Goal: Information Seeking & Learning: Find specific page/section

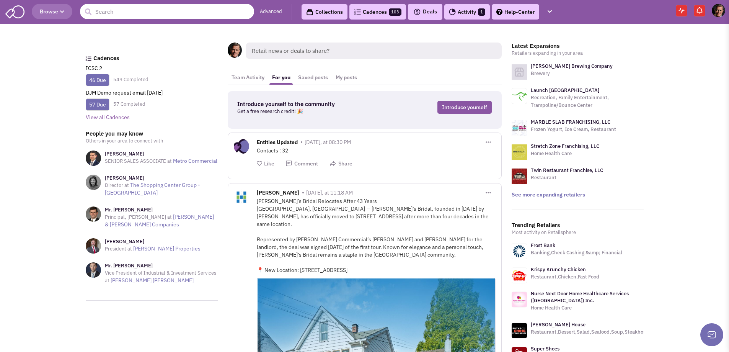
click at [106, 15] on input "text" at bounding box center [167, 11] width 174 height 15
click at [99, 11] on input "text" at bounding box center [167, 11] width 174 height 15
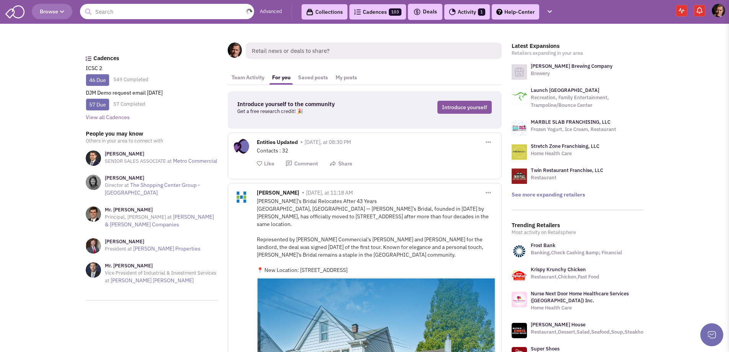
click at [100, 10] on input "text" at bounding box center [167, 11] width 174 height 15
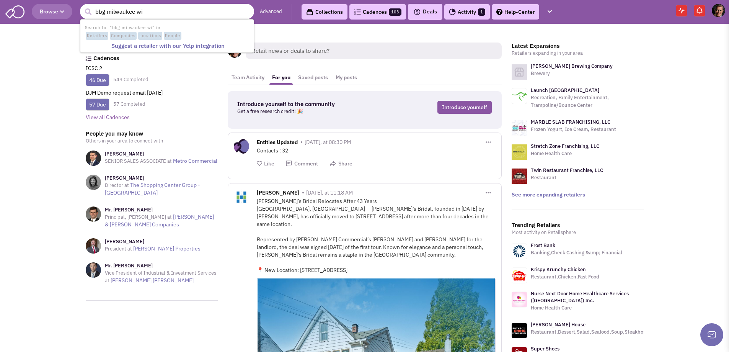
type input "bbg milwaukee wi"
click at [82, 6] on button "submit" at bounding box center [87, 11] width 11 height 11
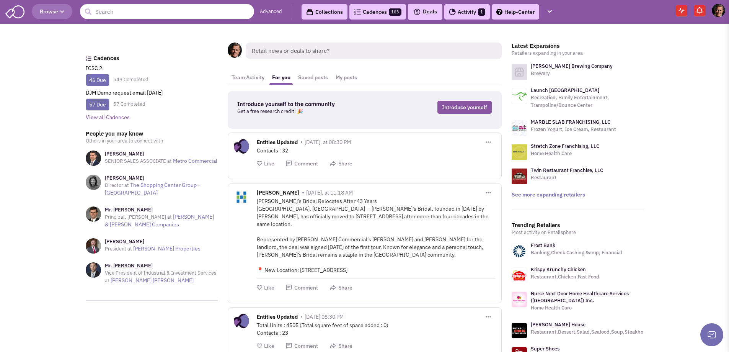
click at [334, 11] on link "Collections" at bounding box center [324, 11] width 46 height 15
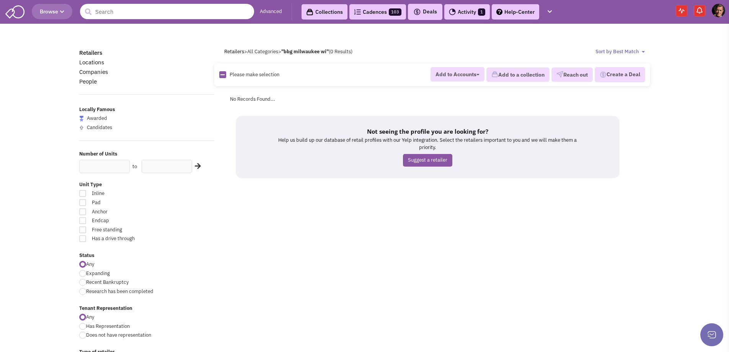
click at [114, 11] on input "text" at bounding box center [167, 11] width 174 height 15
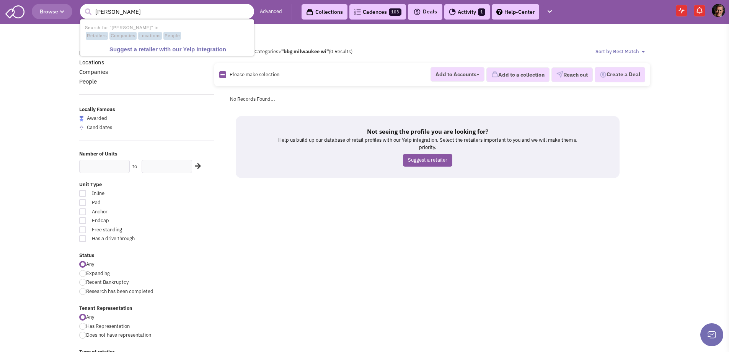
type input "[PERSON_NAME]"
click at [17, 138] on body "Browse 1 result is available, use up and down arrow keys to navigate. [PERSON_N…" at bounding box center [364, 342] width 729 height 685
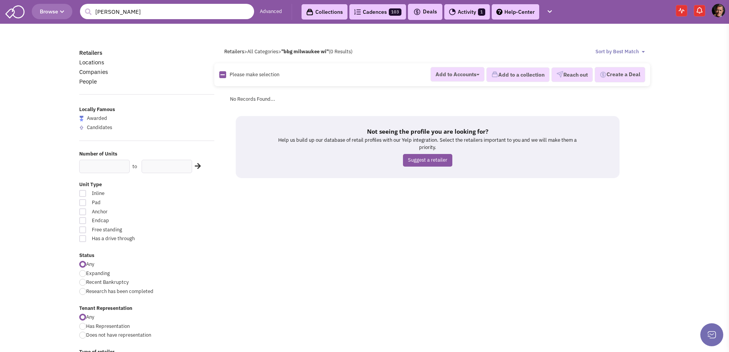
drag, startPoint x: 130, startPoint y: 13, endPoint x: 84, endPoint y: 14, distance: 45.5
click at [84, 14] on form "1 result is available, use up and down arrow keys to navigate. [PERSON_NAME]" at bounding box center [167, 11] width 174 height 15
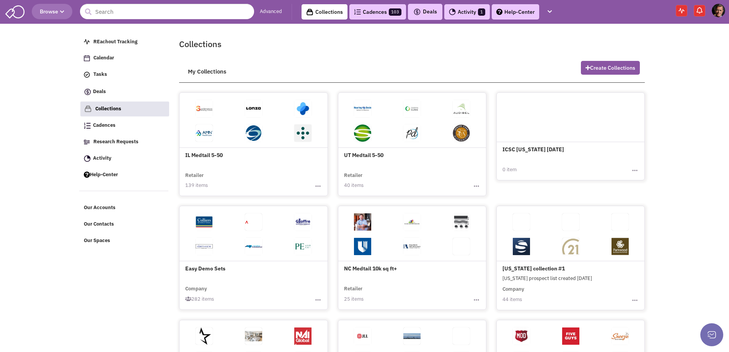
click at [218, 130] on span at bounding box center [203, 135] width 49 height 24
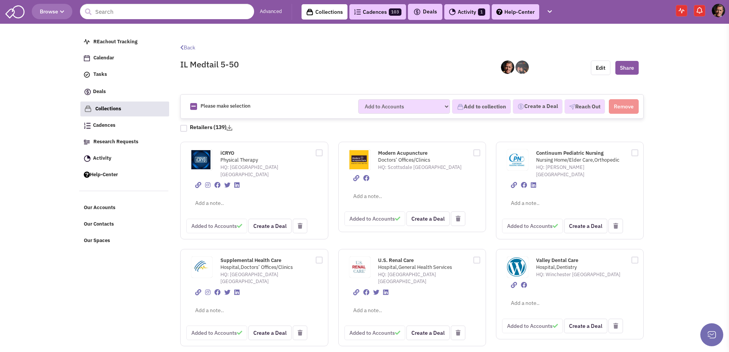
click at [368, 10] on link "Cadences 103" at bounding box center [377, 11] width 57 height 15
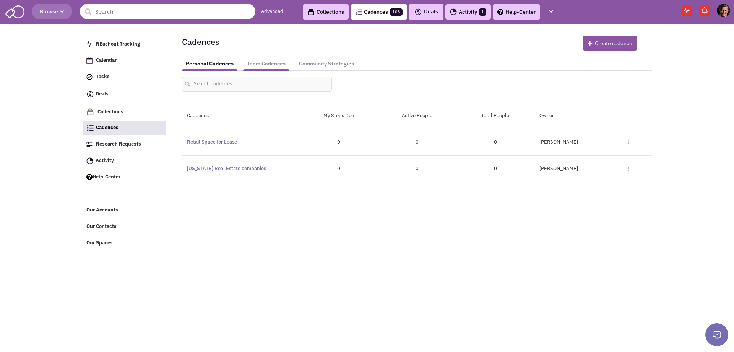
click at [259, 64] on link "Team Cadences" at bounding box center [266, 64] width 46 height 14
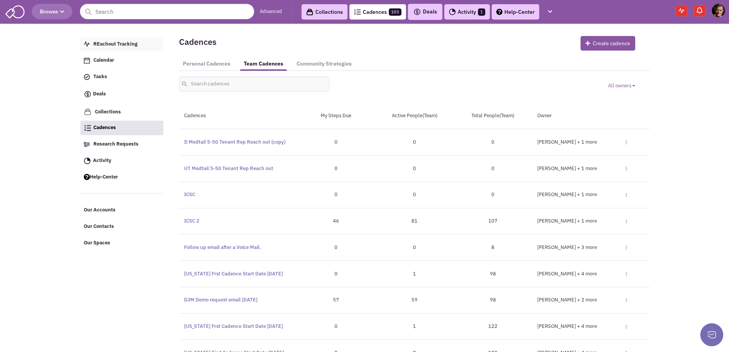
click at [111, 41] on span "REachout Tracking" at bounding box center [115, 44] width 44 height 7
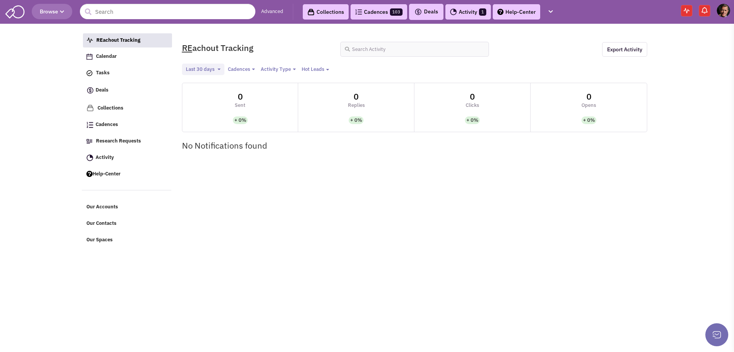
select select
click at [219, 71] on button "Last 30 days Toggle Dropdown" at bounding box center [203, 70] width 42 height 12
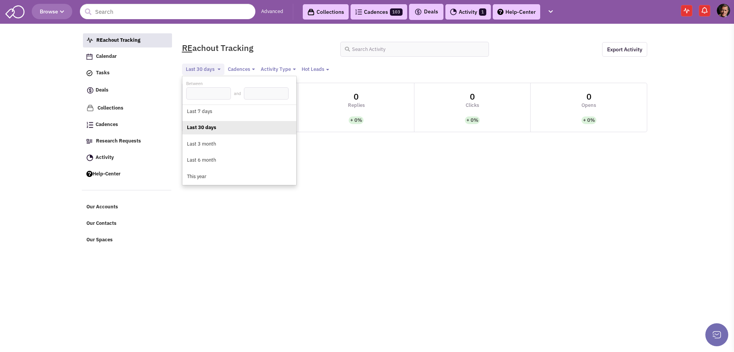
click at [160, 40] on link "REachout Tracking" at bounding box center [127, 40] width 89 height 15
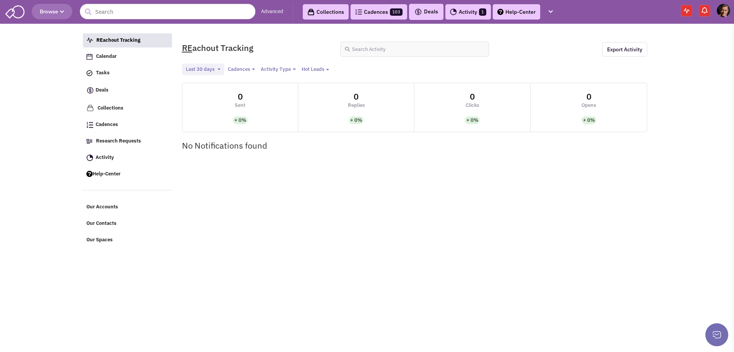
select select
click at [430, 11] on span "Deals" at bounding box center [427, 11] width 24 height 7
click at [468, 10] on link "Activity 1" at bounding box center [469, 11] width 46 height 15
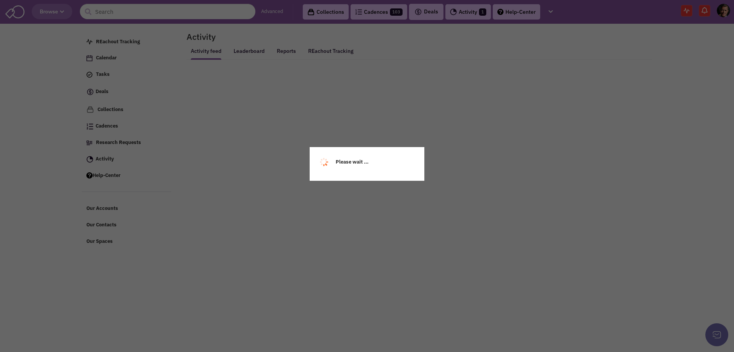
select select
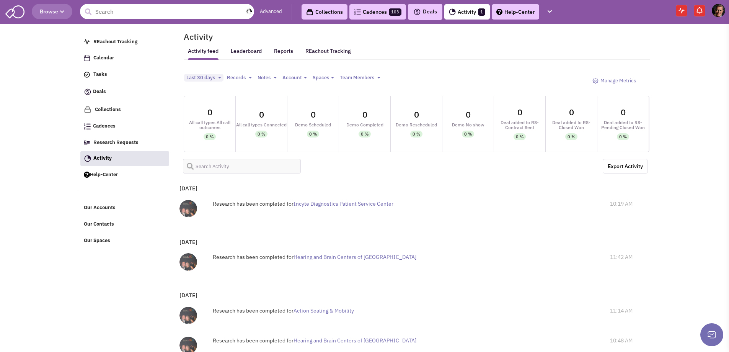
click at [108, 15] on input "text" at bounding box center [167, 11] width 174 height 15
click at [274, 9] on link "Advanced" at bounding box center [271, 11] width 22 height 7
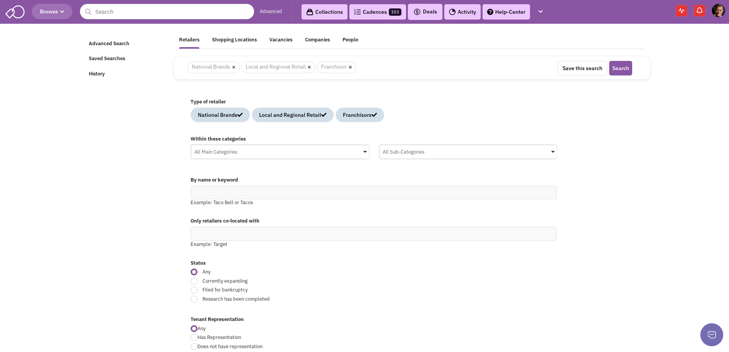
click at [365, 151] on span at bounding box center [365, 152] width 4 height 2
click at [0, 0] on input "All Main Categories No results found Main Category Select All Auto Beauty Healt…" at bounding box center [0, 0] width 0 height 0
click at [211, 224] on div "Food" at bounding box center [268, 225] width 122 height 10
click at [211, 172] on input "All Main Categories No results found Main Category Select All Auto Beauty Healt…" at bounding box center [279, 166] width 171 height 11
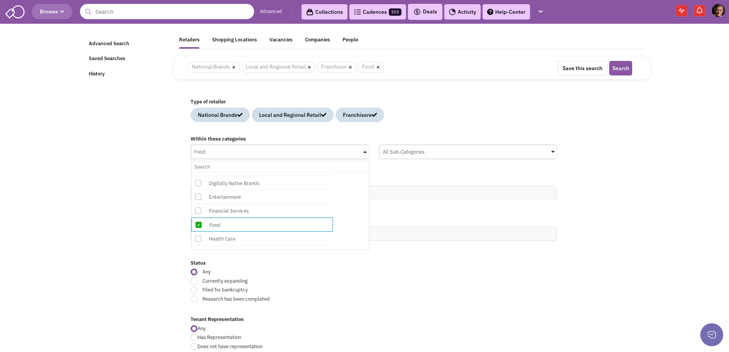
click at [554, 151] on span at bounding box center [553, 152] width 4 height 2
click at [0, 0] on input "All Sub-Categories No results found Sub Category Select All American Asian Bage…" at bounding box center [0, 0] width 0 height 0
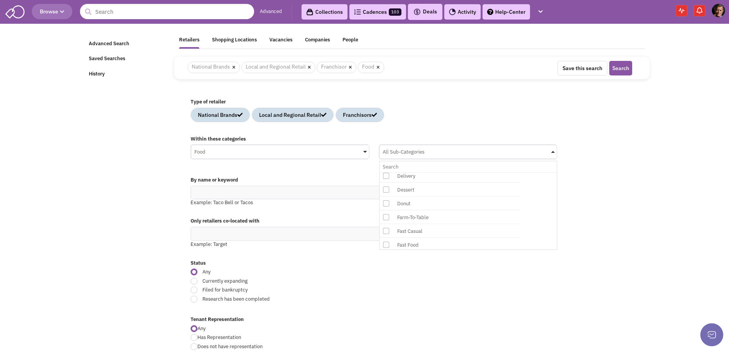
scroll to position [344, 0]
click at [384, 231] on icon at bounding box center [386, 231] width 6 height 6
click at [384, 172] on input "All Sub-Categories No results found Sub Category Select All American Asian Bage…" at bounding box center [468, 166] width 171 height 11
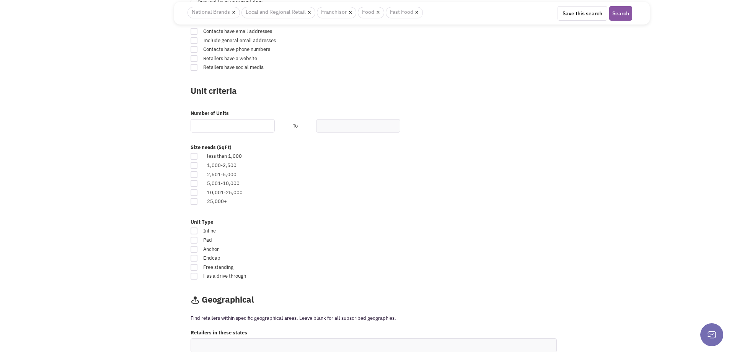
click at [206, 124] on input "text" at bounding box center [233, 125] width 84 height 13
type input "5"
click at [327, 127] on input "text" at bounding box center [358, 125] width 84 height 13
type input "40"
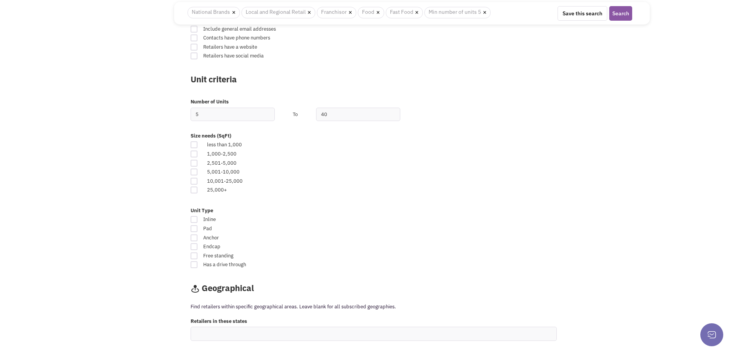
click at [193, 157] on div at bounding box center [194, 153] width 7 height 7
click at [198, 157] on input "checkbox" at bounding box center [200, 154] width 5 height 5
checkbox input "true"
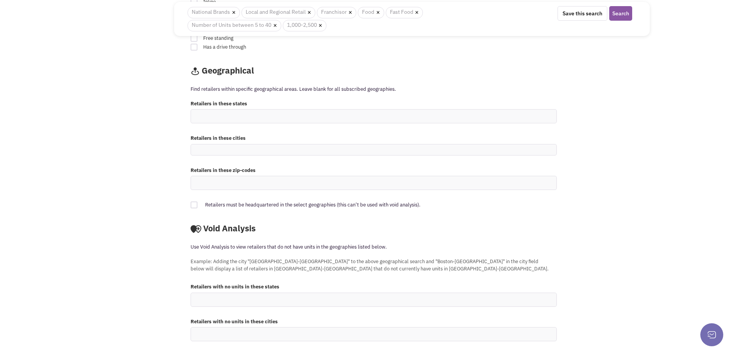
scroll to position [585, 0]
click at [205, 115] on input at bounding box center [201, 115] width 17 height 8
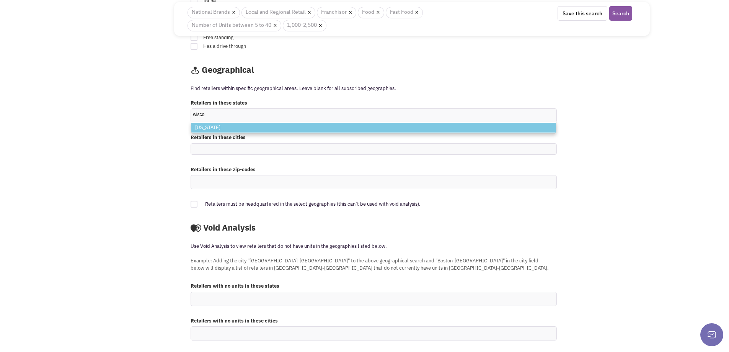
type input "wisco"
click at [211, 124] on li "Wisconsin" at bounding box center [373, 128] width 365 height 10
click at [0, 0] on select "wisco Wisconsin" at bounding box center [0, 0] width 0 height 0
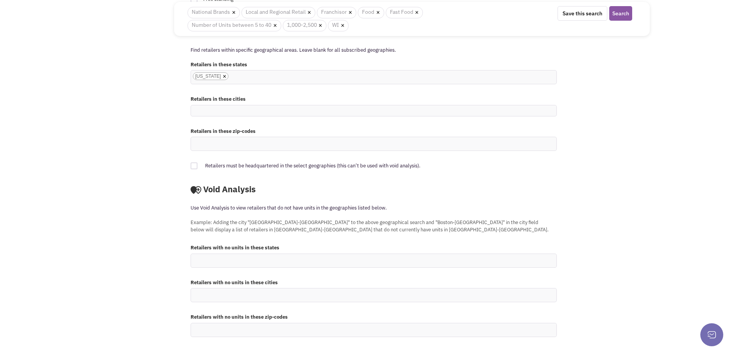
scroll to position [624, 0]
click at [619, 10] on button "Search" at bounding box center [620, 13] width 23 height 15
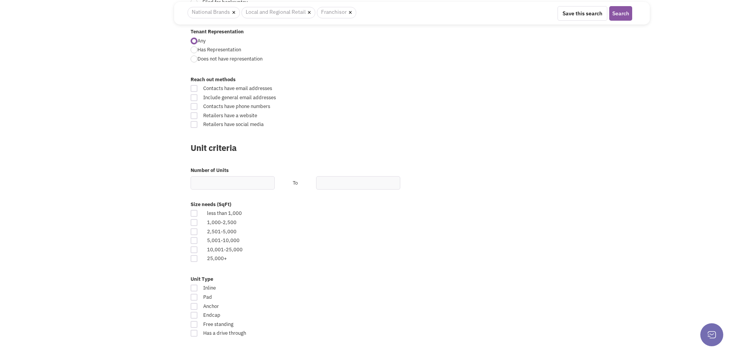
scroll to position [192, 0]
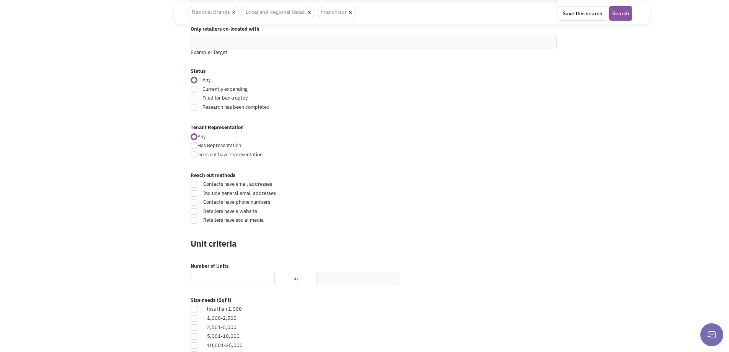
click at [201, 277] on input "text" at bounding box center [233, 278] width 84 height 13
type input "5"
click at [343, 276] on input "text" at bounding box center [358, 278] width 84 height 13
type input "40"
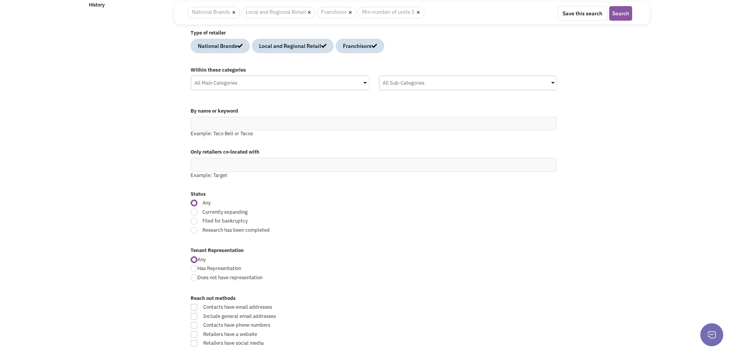
scroll to position [39, 0]
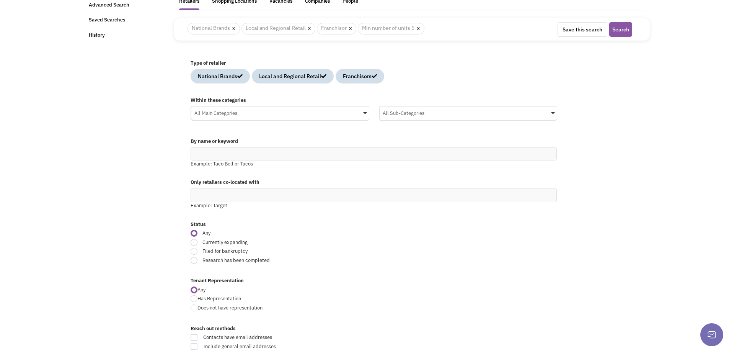
click at [367, 112] on div "All Main Categories" at bounding box center [279, 111] width 177 height 11
click at [0, 0] on input "All Main Categories No results found Main Category Select All Auto Beauty Healt…" at bounding box center [0, 0] width 0 height 0
click at [199, 147] on icon at bounding box center [198, 148] width 6 height 6
click at [199, 134] on input "All Main Categories No results found Main Category Select All Auto Beauty Healt…" at bounding box center [279, 127] width 171 height 11
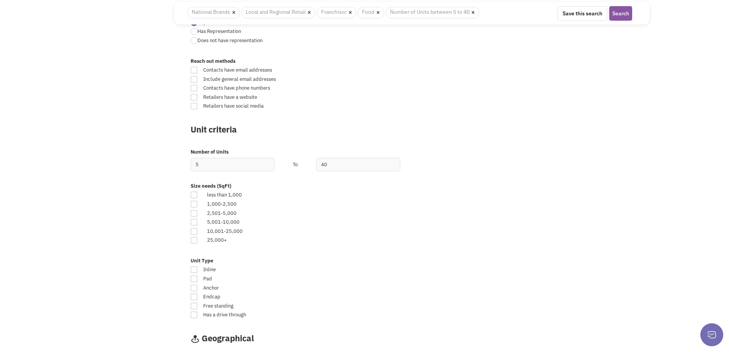
scroll to position [306, 0]
click at [192, 202] on div at bounding box center [194, 203] width 7 height 7
click at [198, 202] on input "checkbox" at bounding box center [200, 203] width 5 height 5
checkbox input "true"
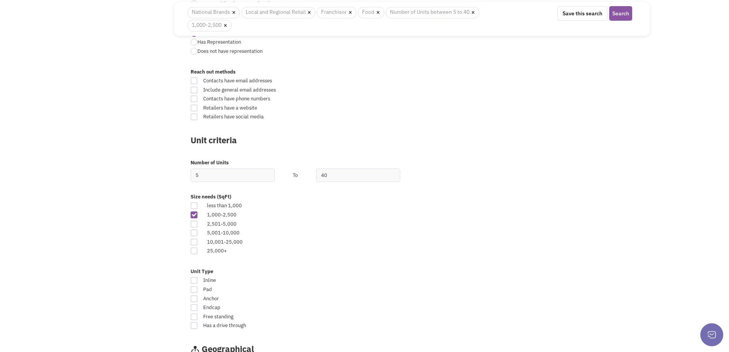
scroll to position [318, 0]
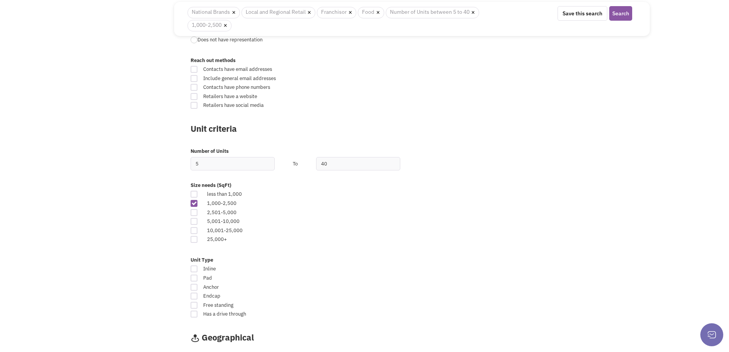
click at [193, 194] on div at bounding box center [194, 194] width 7 height 7
click at [198, 194] on input "checkbox" at bounding box center [200, 194] width 5 height 5
checkbox input "true"
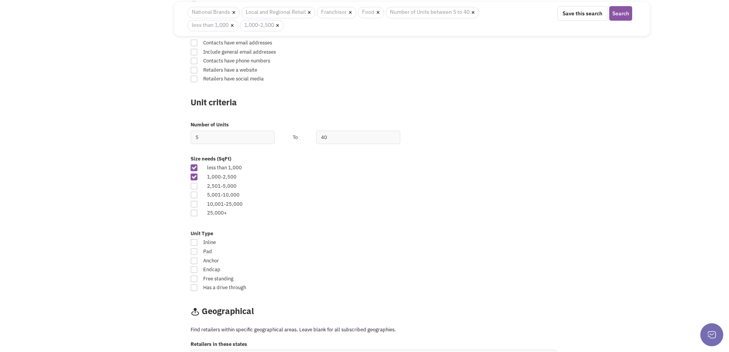
scroll to position [433, 0]
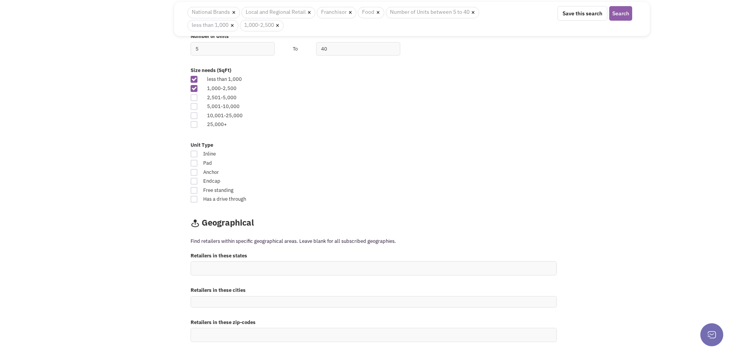
click at [622, 10] on button "Search" at bounding box center [620, 13] width 23 height 15
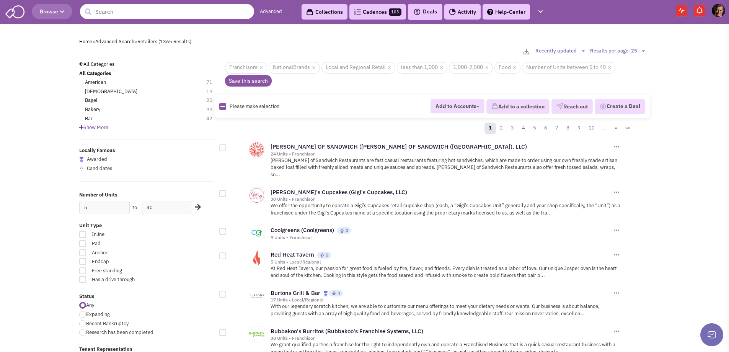
click at [81, 125] on icon at bounding box center [81, 127] width 4 height 5
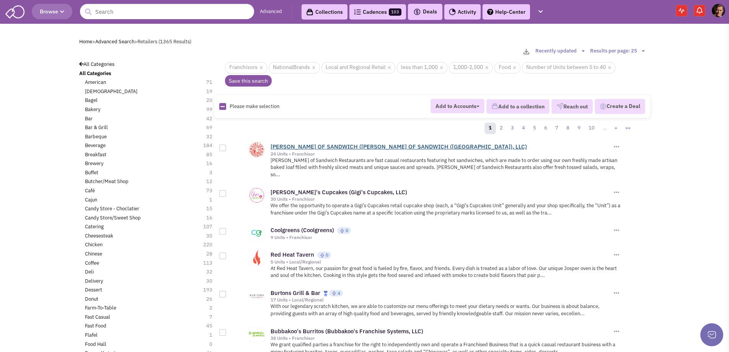
click at [298, 145] on link "EARL OF SANDWICH (EARL OF SANDWICH (USA), LLC)" at bounding box center [398, 146] width 256 height 7
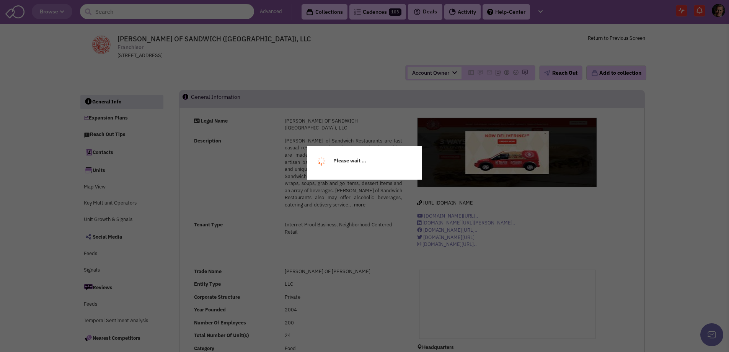
select select
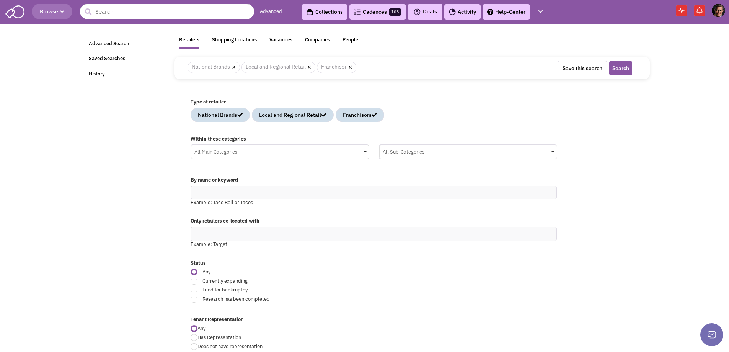
scroll to position [421, 0]
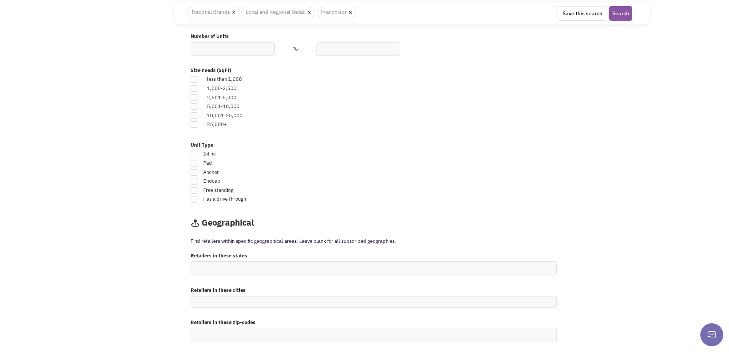
click at [217, 265] on ul at bounding box center [373, 267] width 365 height 13
click at [0, 0] on select at bounding box center [0, 0] width 0 height 0
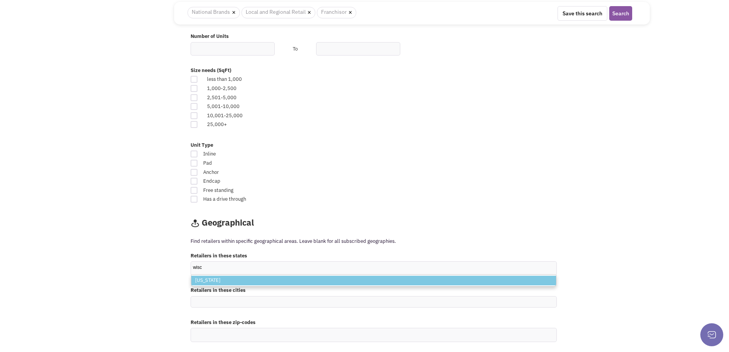
type input "wisc"
click at [262, 279] on li "[US_STATE]" at bounding box center [373, 280] width 365 height 10
click at [0, 0] on select "wisc [US_STATE]" at bounding box center [0, 0] width 0 height 0
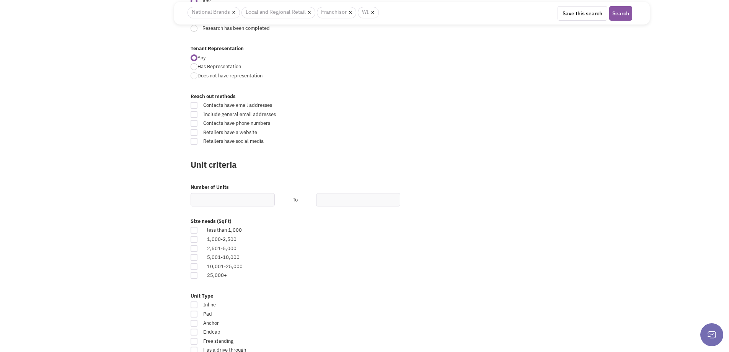
scroll to position [268, 0]
click at [193, 241] on div at bounding box center [194, 241] width 7 height 7
click at [198, 241] on input "checkbox" at bounding box center [200, 241] width 5 height 5
checkbox input "true"
click at [191, 230] on div at bounding box center [194, 232] width 7 height 7
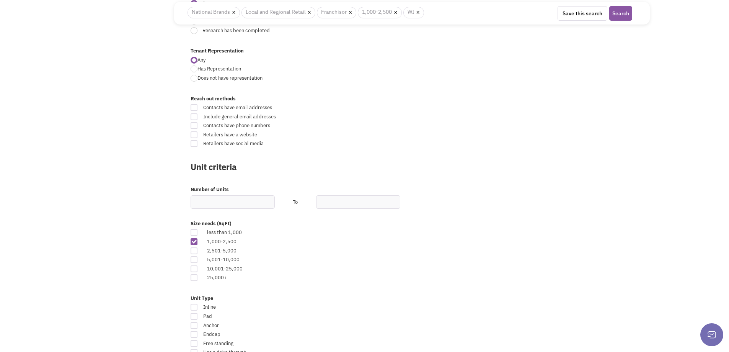
click at [198, 230] on input "checkbox" at bounding box center [200, 232] width 5 height 5
checkbox input "true"
click at [201, 201] on input "text" at bounding box center [233, 201] width 84 height 13
type input "5"
click at [324, 201] on input "text" at bounding box center [358, 201] width 84 height 13
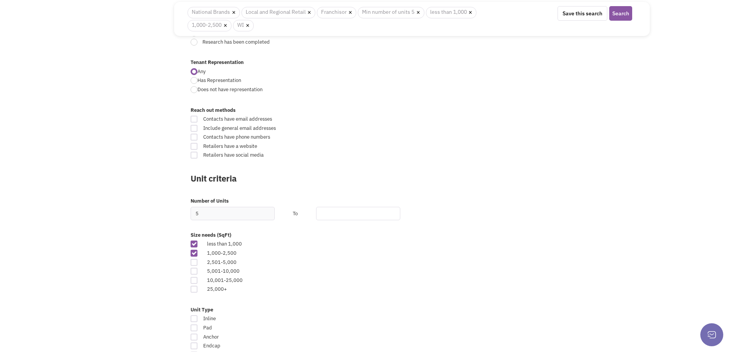
scroll to position [280, 0]
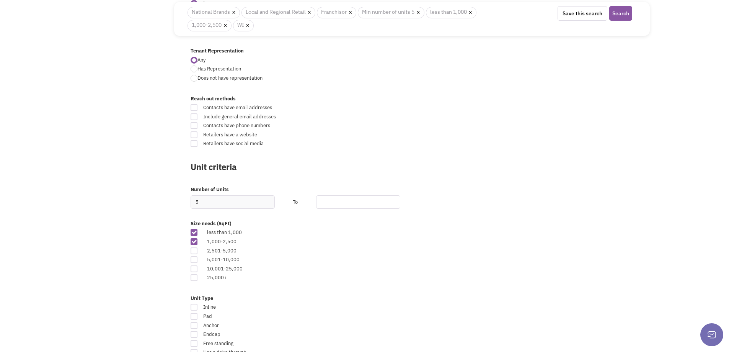
type input "40"
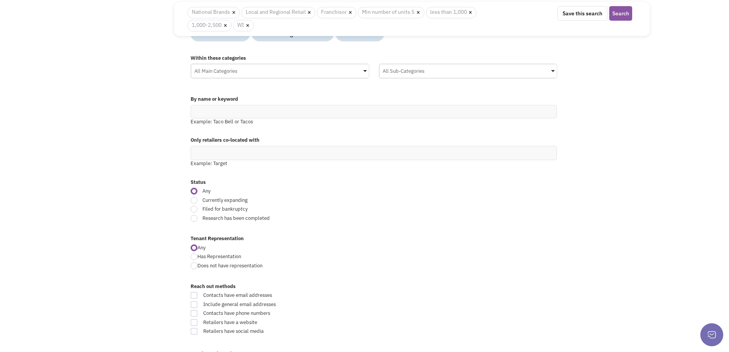
scroll to position [88, 0]
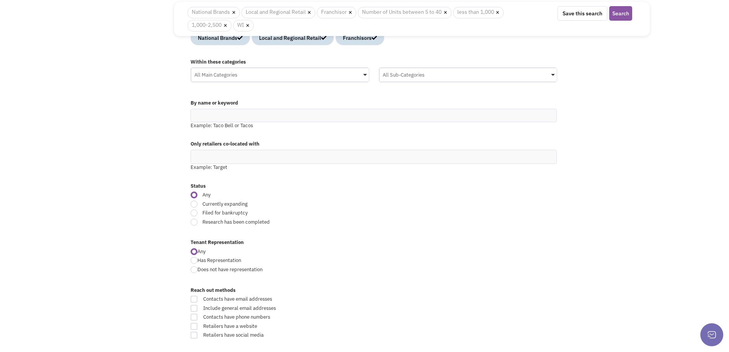
click at [364, 76] on div "All Main Categories" at bounding box center [279, 73] width 177 height 11
click at [0, 0] on input "All Main Categories No results found Main Category Select All Auto Beauty Healt…" at bounding box center [0, 0] width 0 height 0
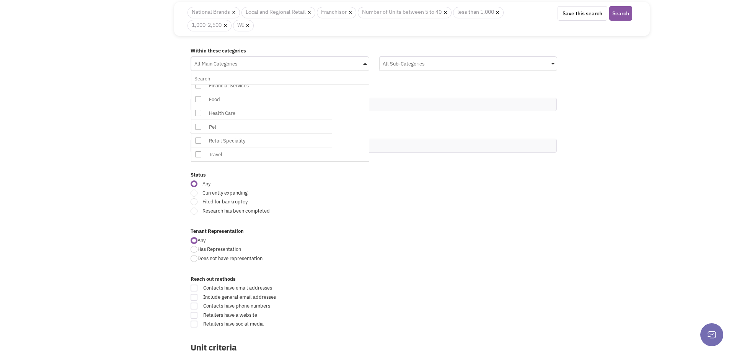
scroll to position [50, 0]
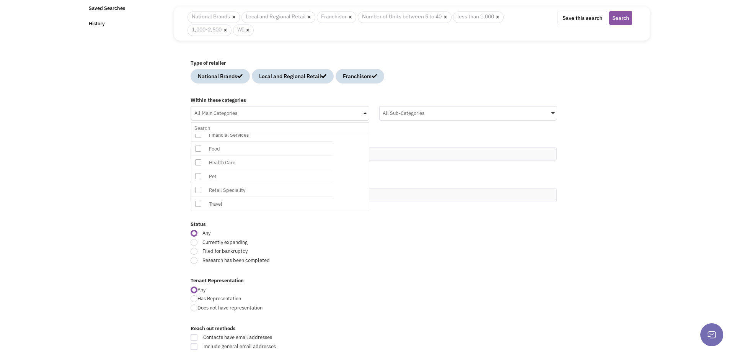
click at [199, 146] on icon at bounding box center [198, 148] width 6 height 6
click at [199, 134] on input "All Main Categories No results found Main Category Select All Auto Beauty Healt…" at bounding box center [279, 127] width 171 height 11
click at [623, 17] on button "Search" at bounding box center [620, 18] width 23 height 15
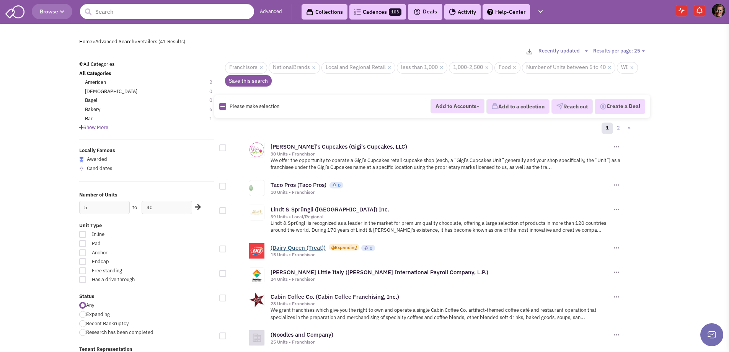
click at [309, 244] on link "(Dairy Queen (Treat))" at bounding box center [297, 247] width 55 height 7
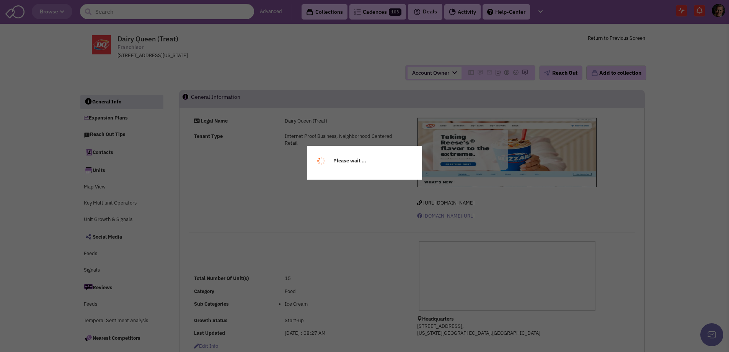
select select
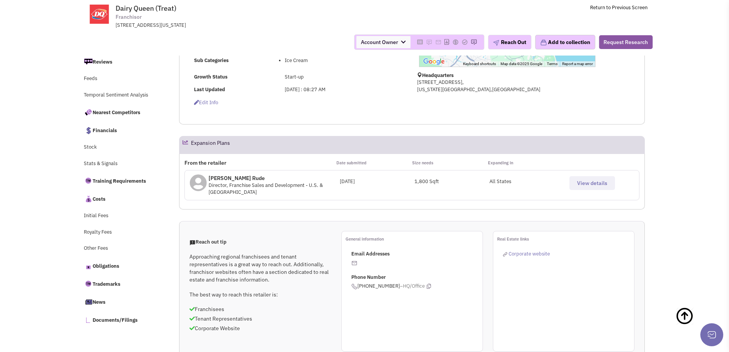
scroll to position [191, 0]
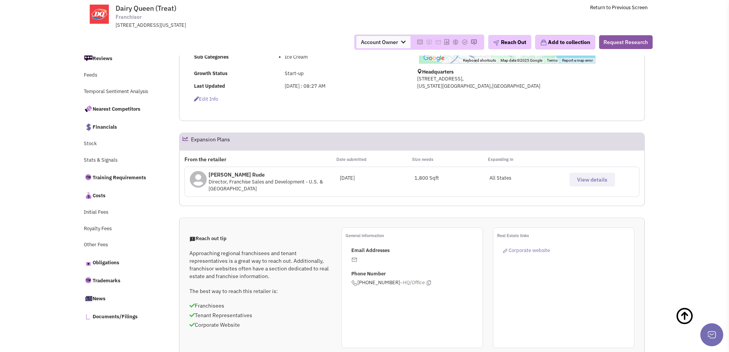
click at [585, 174] on button "View details" at bounding box center [592, 180] width 46 height 14
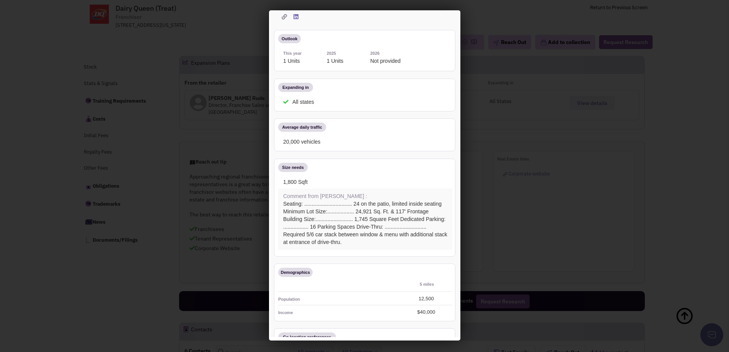
scroll to position [0, 0]
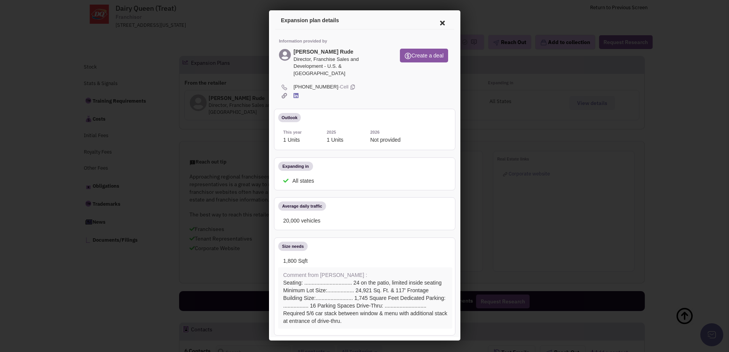
click at [435, 23] on icon at bounding box center [441, 22] width 16 height 18
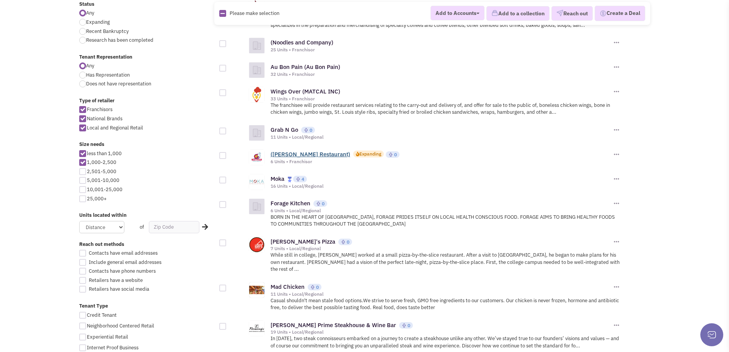
scroll to position [344, 0]
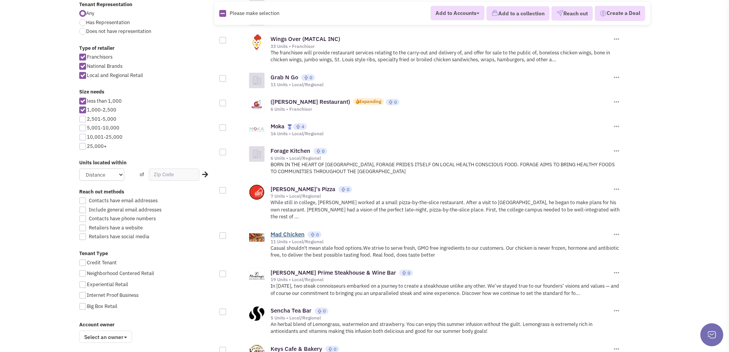
click at [287, 230] on link "Mad Chicken" at bounding box center [287, 233] width 34 height 7
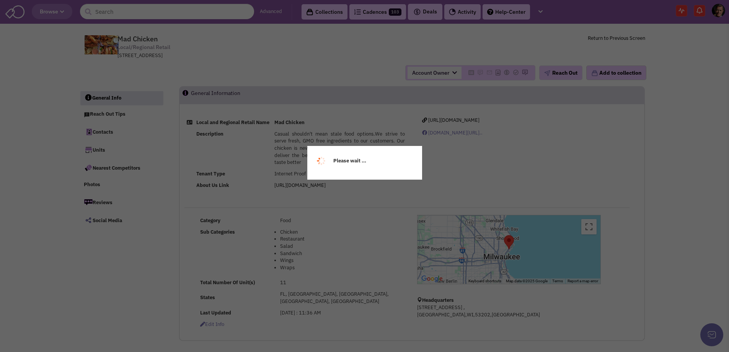
select select
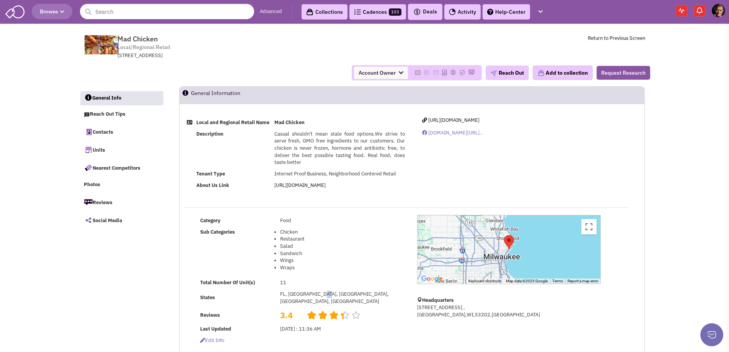
drag, startPoint x: 327, startPoint y: 301, endPoint x: 317, endPoint y: 301, distance: 10.7
click at [317, 301] on td "FL, [GEOGRAPHIC_DATA], [GEOGRAPHIC_DATA], [GEOGRAPHIC_DATA], [GEOGRAPHIC_DATA]" at bounding box center [342, 297] width 129 height 19
